Goal: Check status: Check status

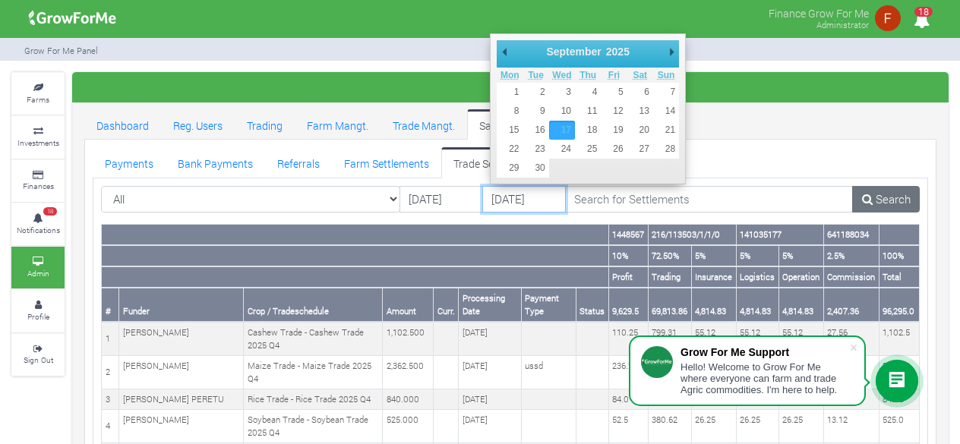
click at [504, 202] on input "[DATE]" at bounding box center [524, 199] width 84 height 27
type input "[DATE]"
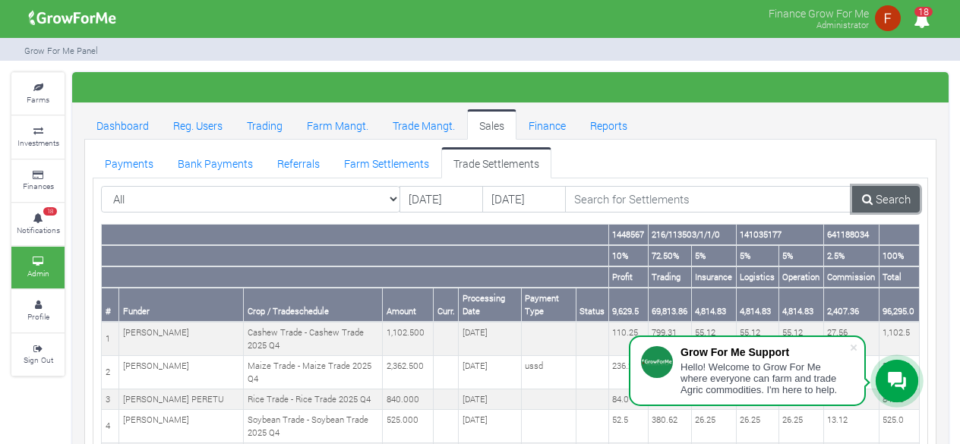
click at [879, 194] on link "Search" at bounding box center [886, 199] width 68 height 27
drag, startPoint x: 885, startPoint y: 304, endPoint x: 920, endPoint y: 315, distance: 36.5
click at [916, 309] on th "96,295.0" at bounding box center [898, 305] width 40 height 34
copy th "96,295.0"
